Goal: Book appointment/travel/reservation

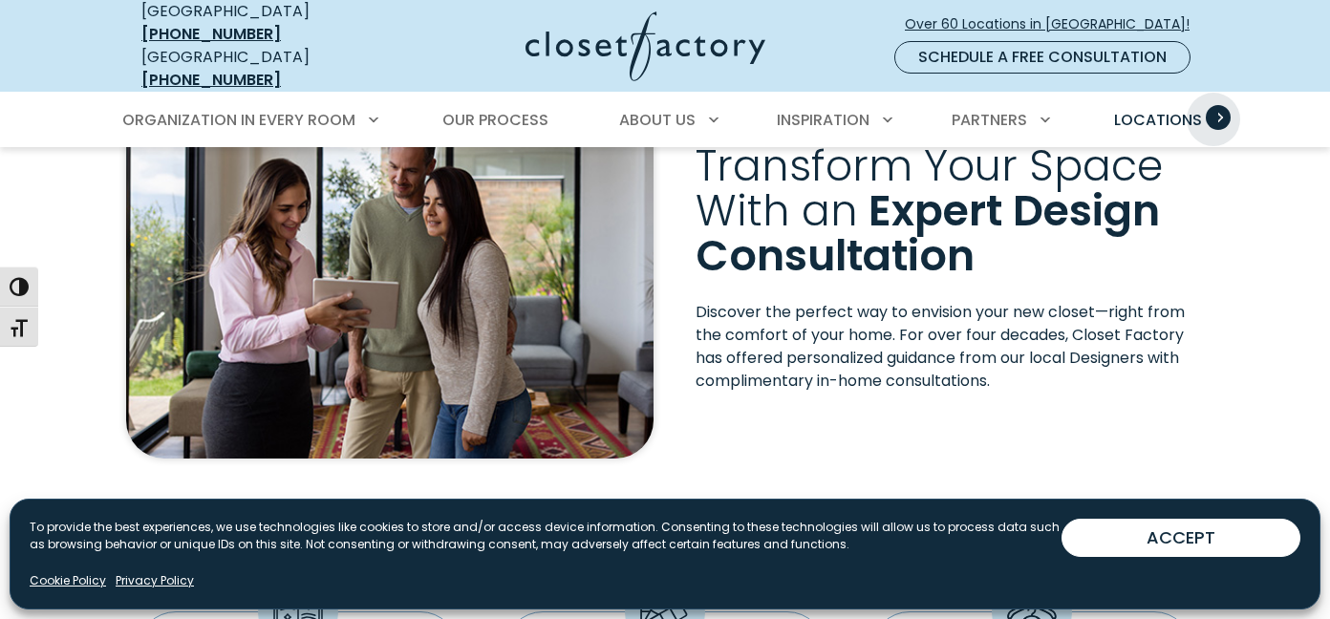
click at [1213, 105] on span "Primary Menu" at bounding box center [1218, 117] width 25 height 25
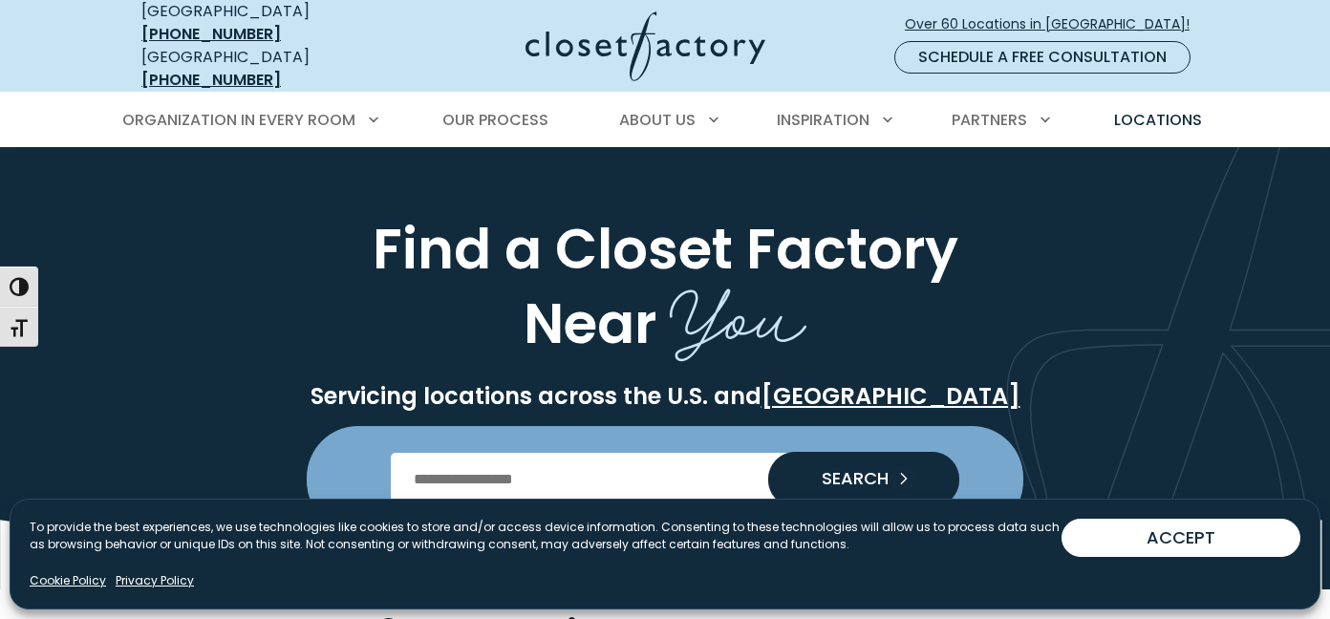
click at [668, 460] on input "Enter Postal Code" at bounding box center [665, 480] width 549 height 54
type input "*****"
click at [835, 470] on span "SEARCH" at bounding box center [847, 478] width 82 height 17
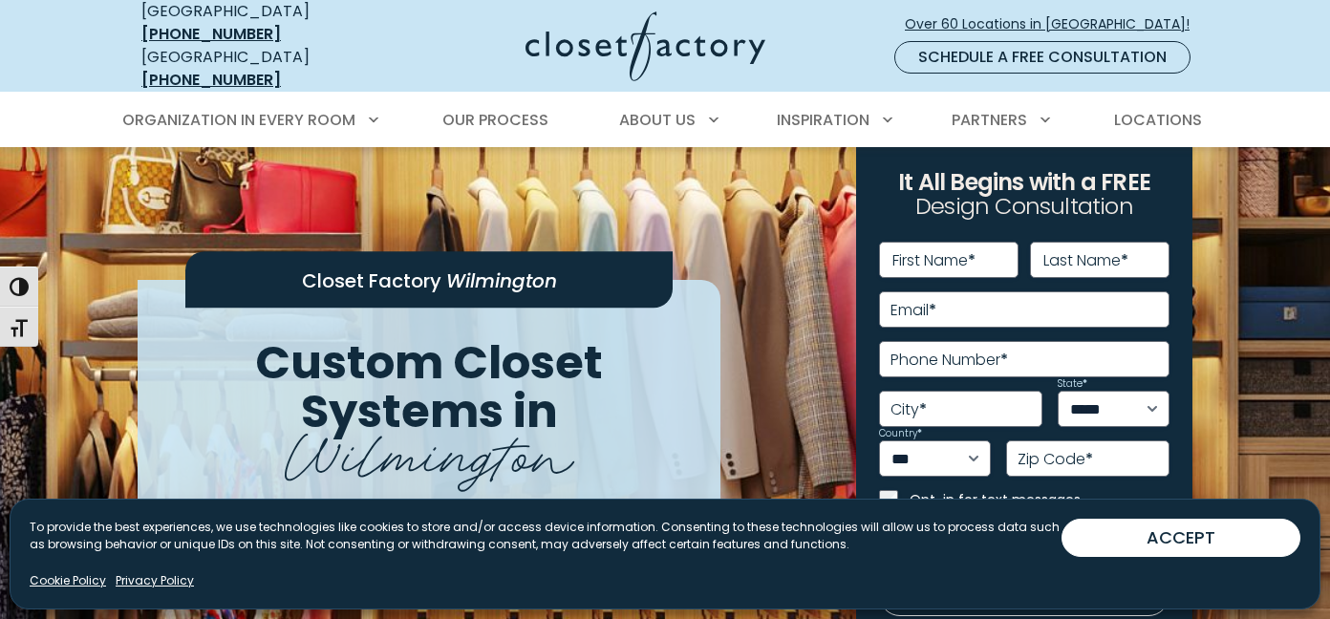
scroll to position [65, 0]
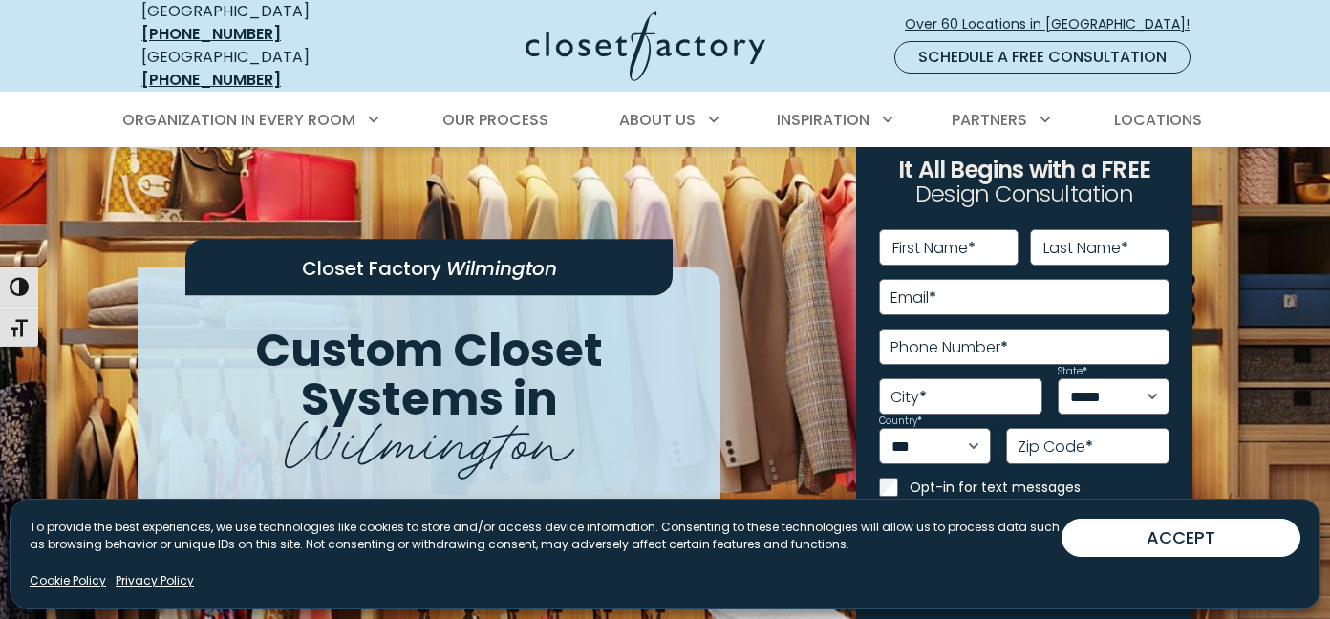
drag, startPoint x: 1151, startPoint y: 534, endPoint x: 1112, endPoint y: 513, distance: 44.5
click at [1151, 534] on button "ACCEPT" at bounding box center [1181, 538] width 239 height 38
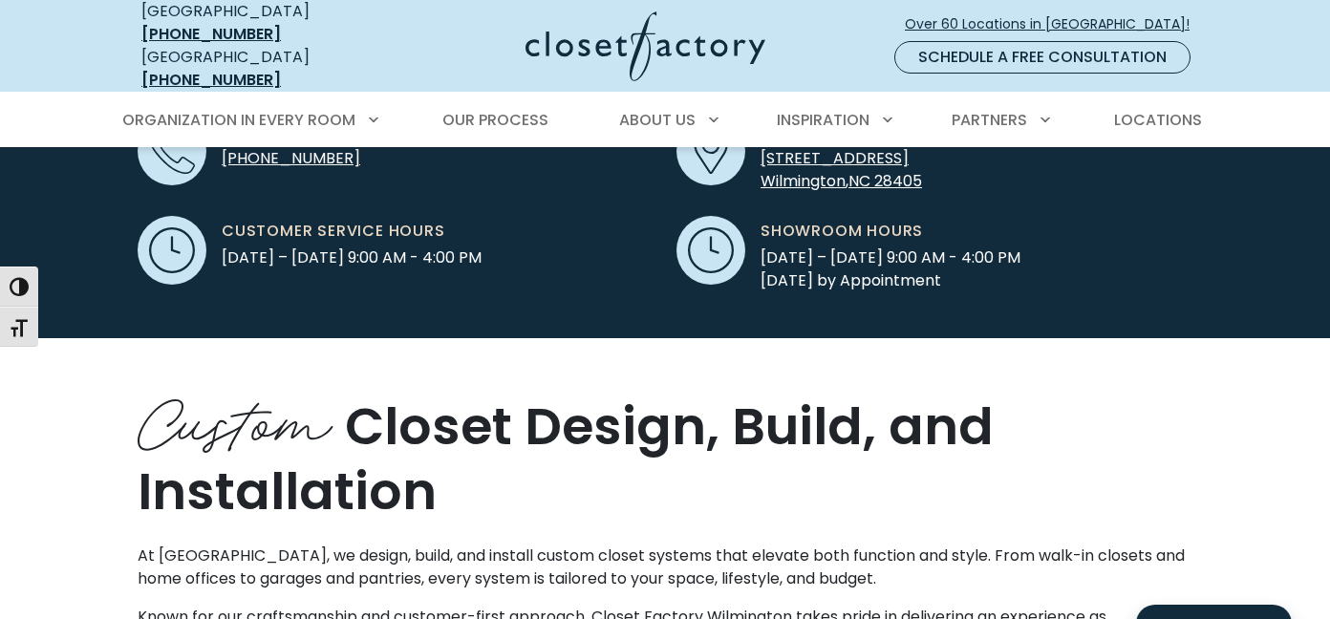
scroll to position [693, 0]
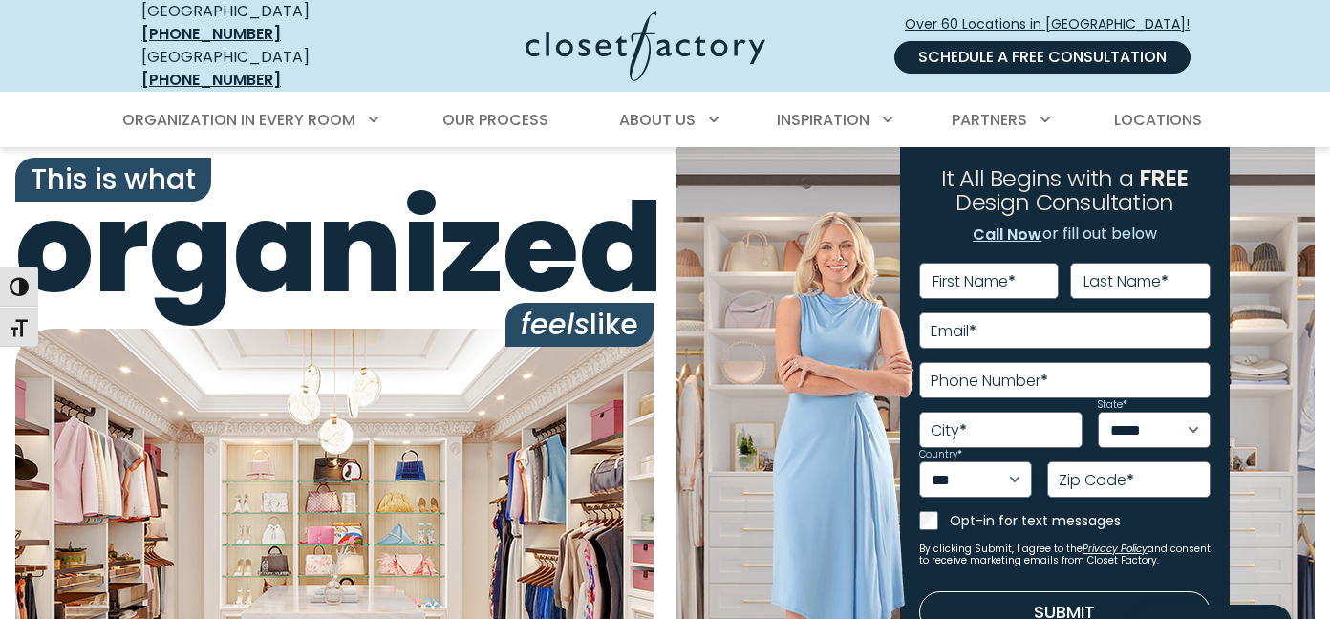
click at [1049, 42] on link "Schedule a Free Consultation" at bounding box center [1042, 57] width 296 height 32
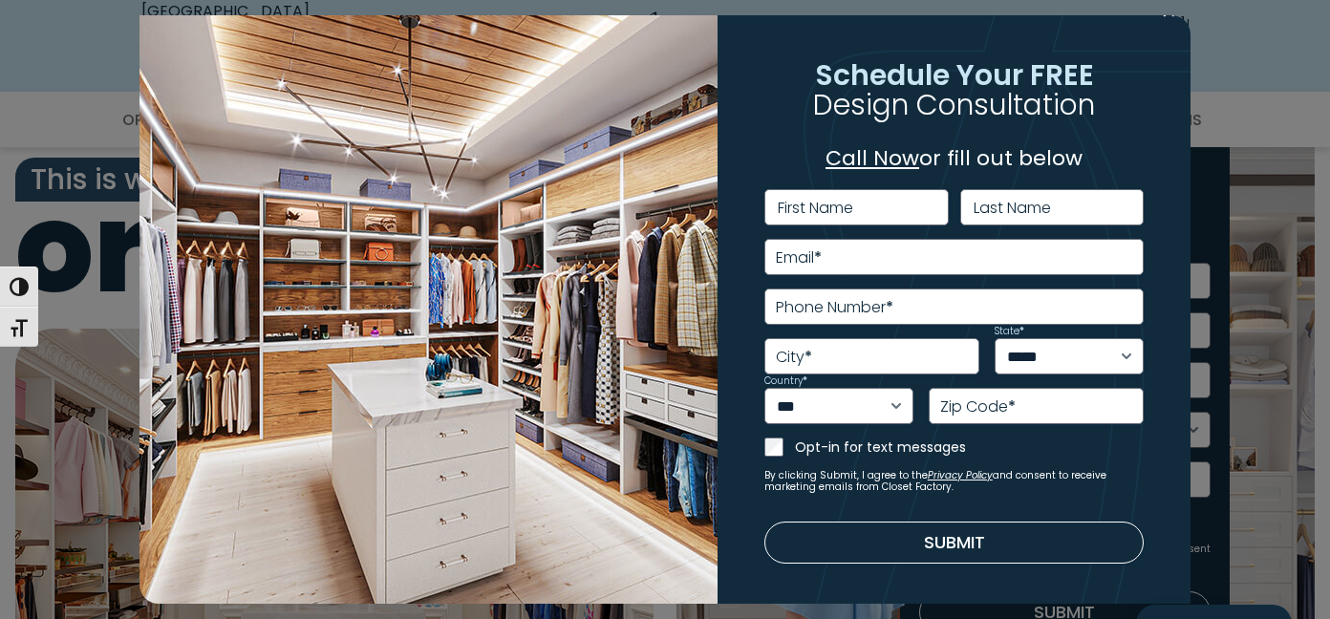
scroll to position [56, 0]
